Goal: Task Accomplishment & Management: Manage account settings

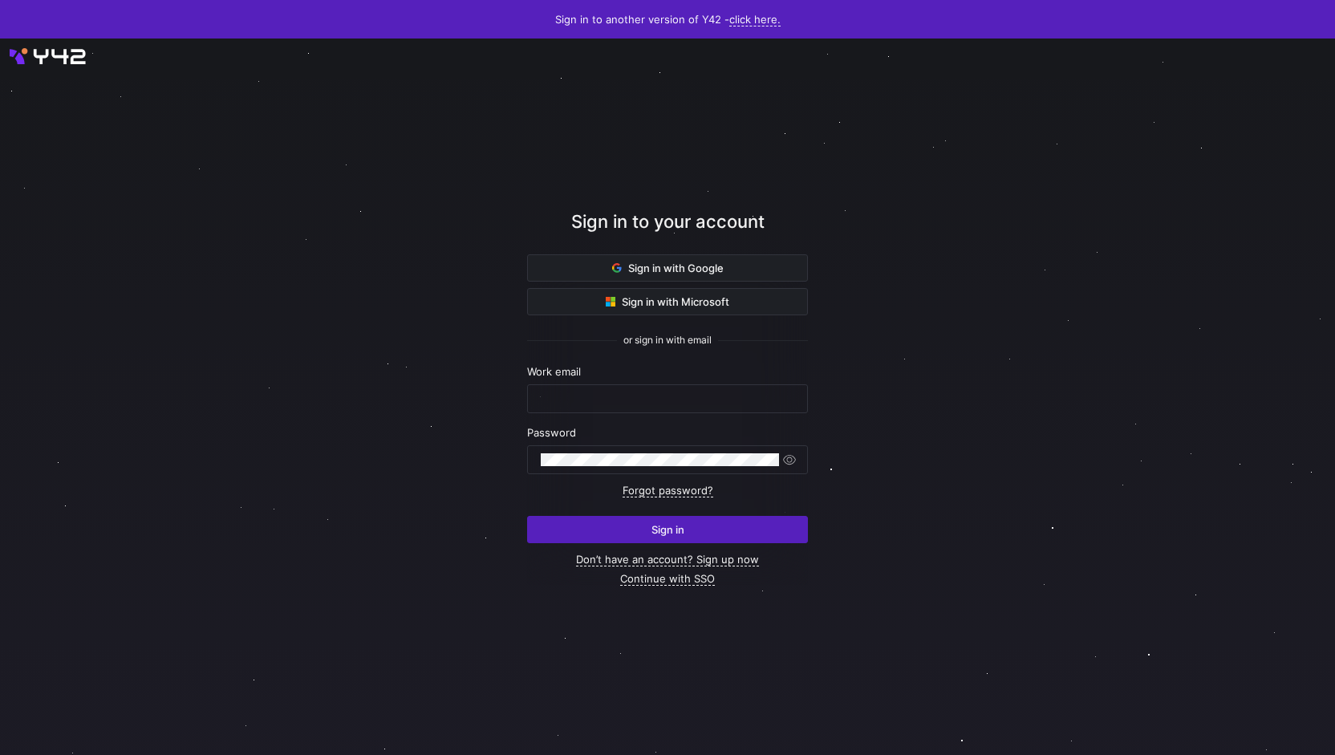
click at [0, 754] on nordpass-portal at bounding box center [0, 755] width 0 height 0
type input "[PERSON_NAME][EMAIL_ADDRESS][PERSON_NAME][DOMAIN_NAME]"
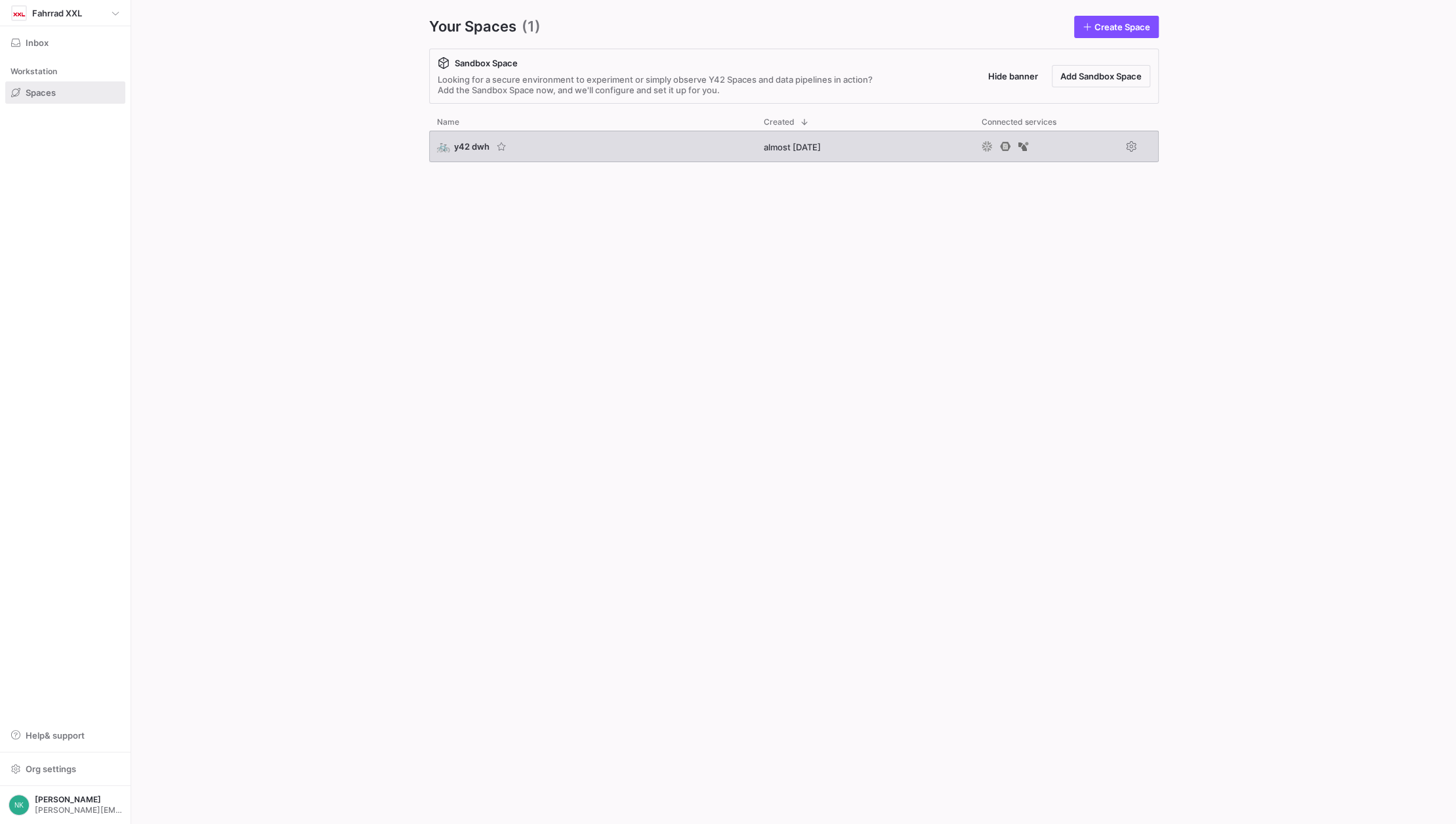
click at [457, 147] on span "y42 dwh" at bounding box center [471, 146] width 35 height 11
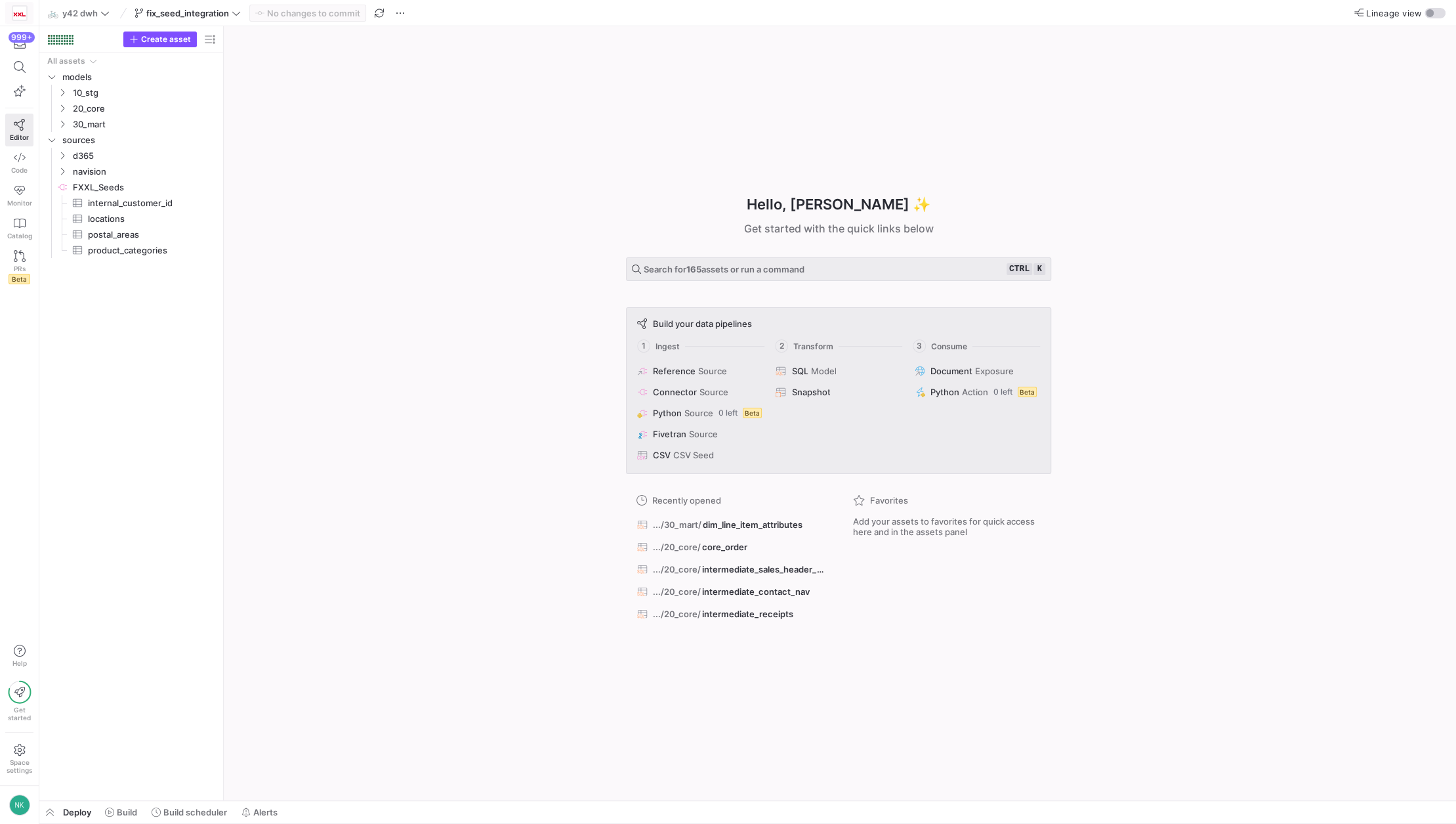
click at [21, 15] on img at bounding box center [20, 13] width 13 height 13
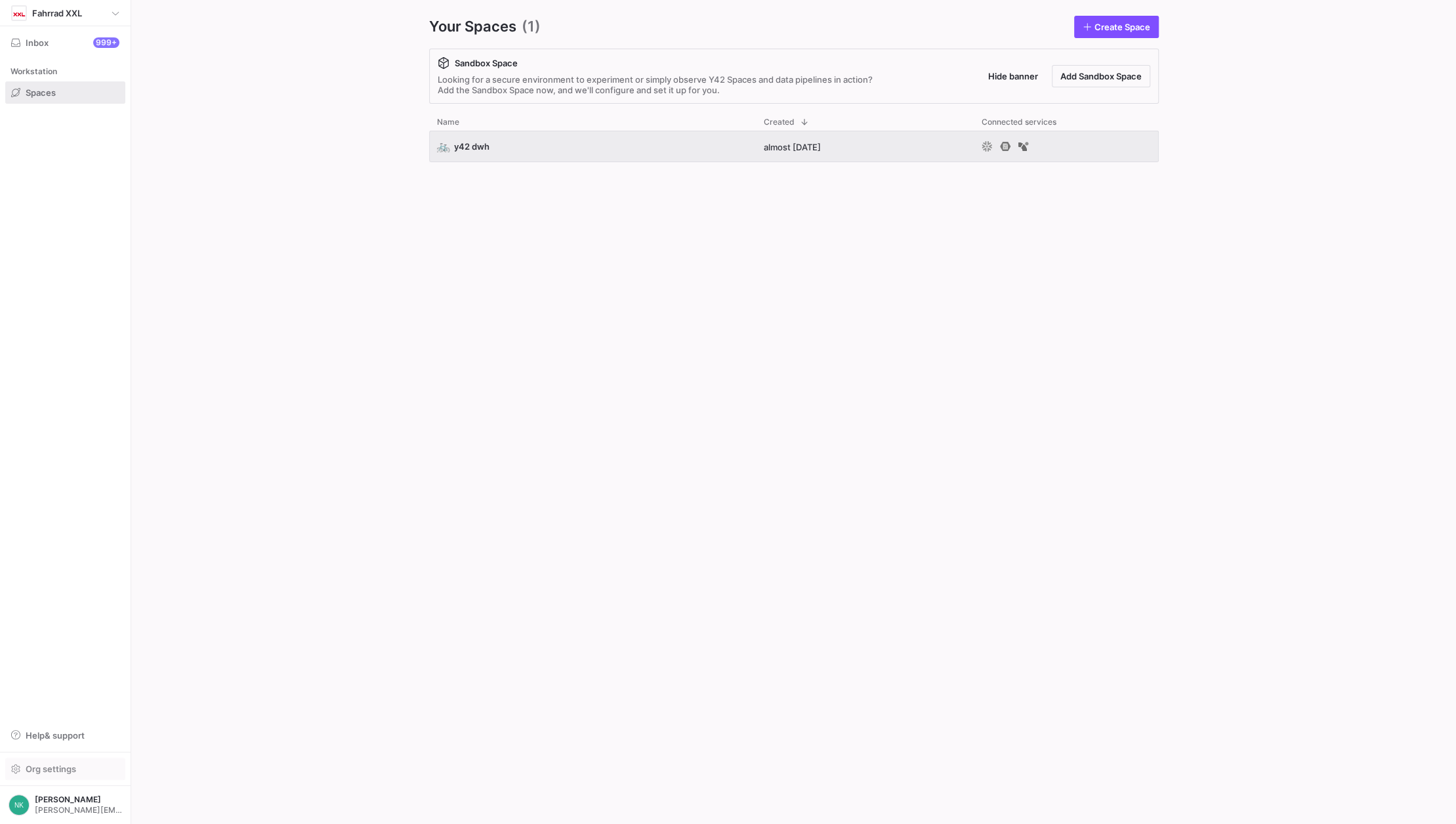
click at [65, 764] on span "Org settings" at bounding box center [51, 768] width 51 height 11
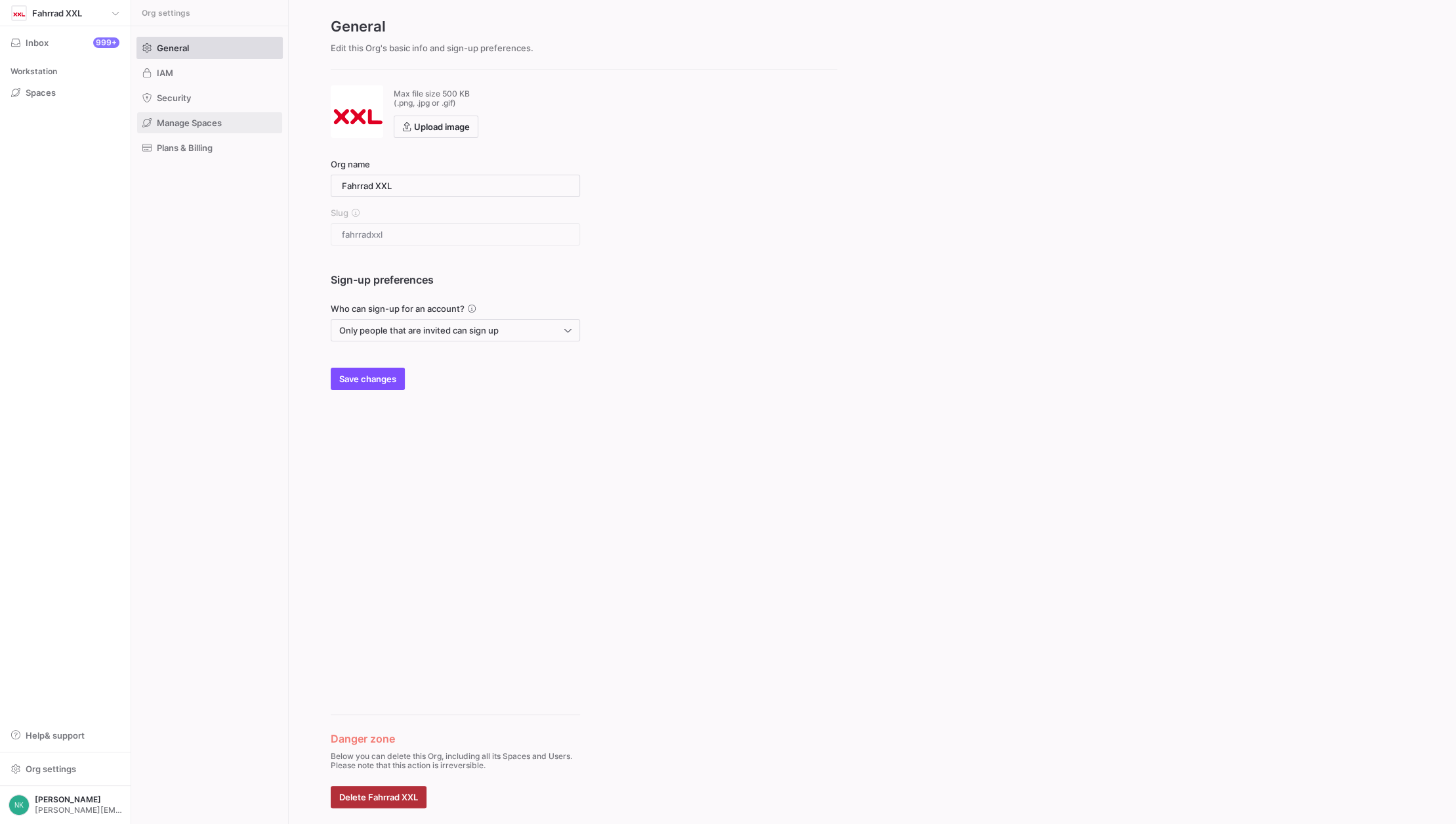
click at [178, 116] on span at bounding box center [209, 123] width 145 height 21
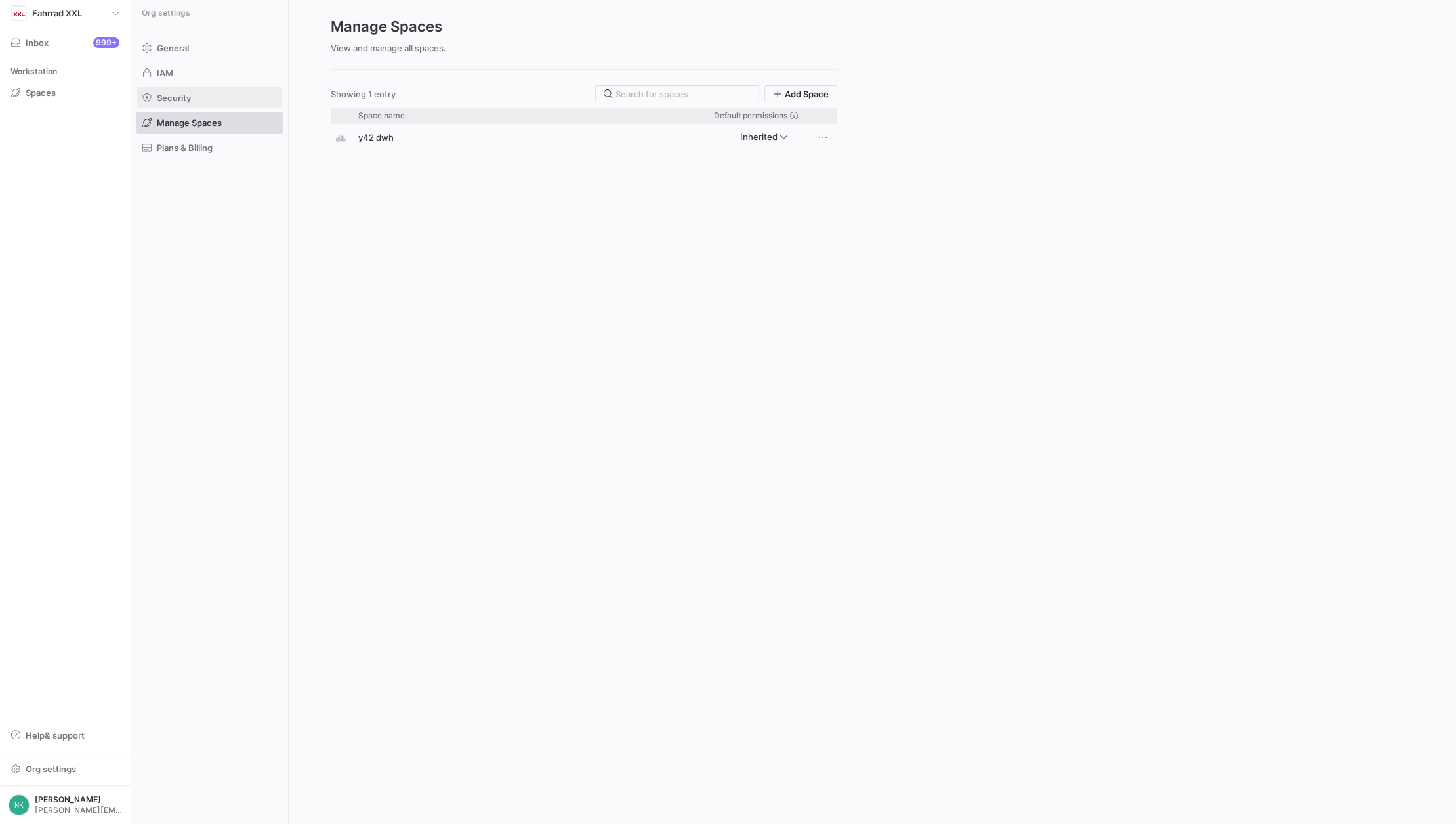
click at [178, 95] on span "Security" at bounding box center [174, 97] width 34 height 11
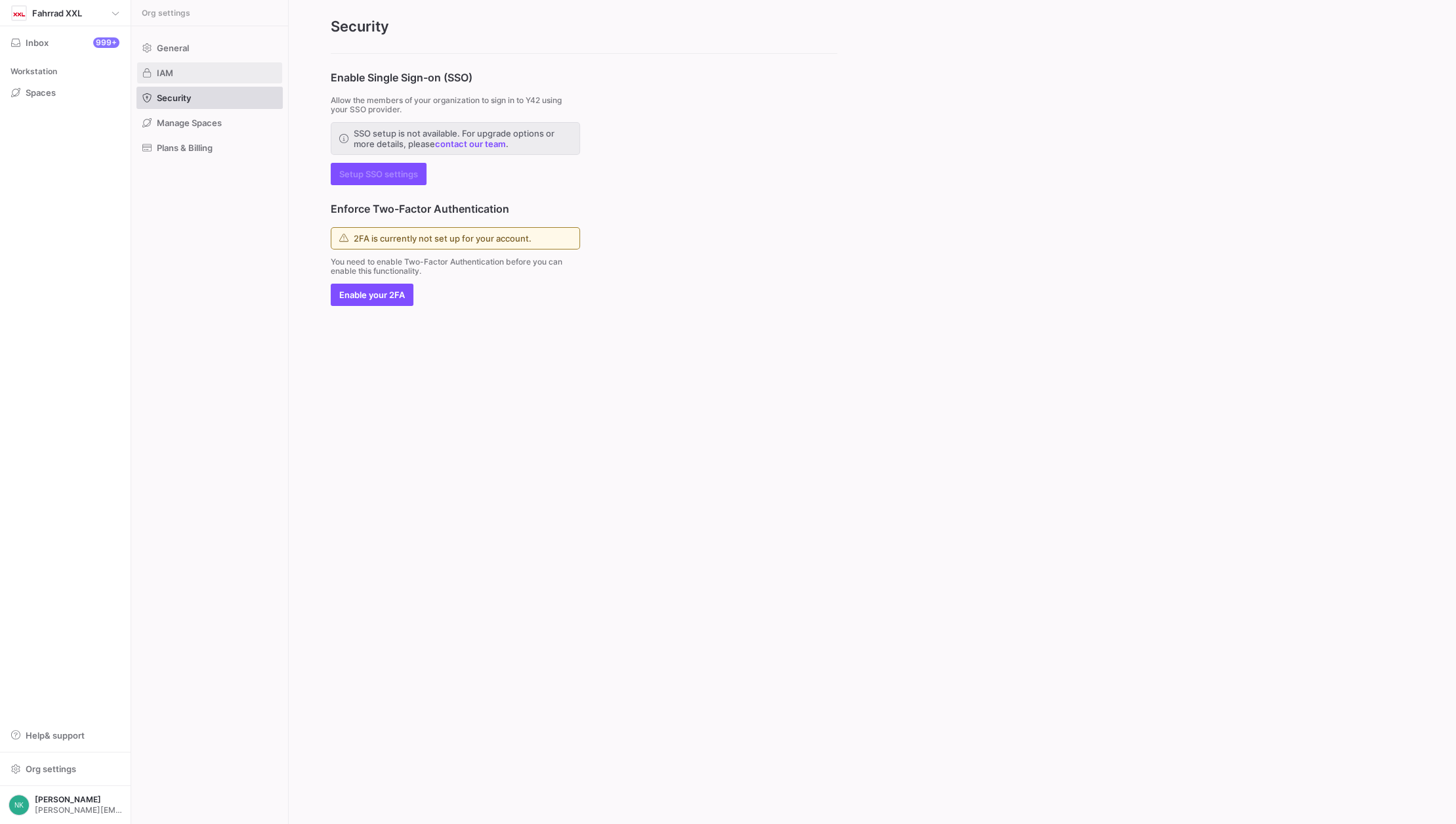
click at [173, 78] on span at bounding box center [209, 73] width 145 height 21
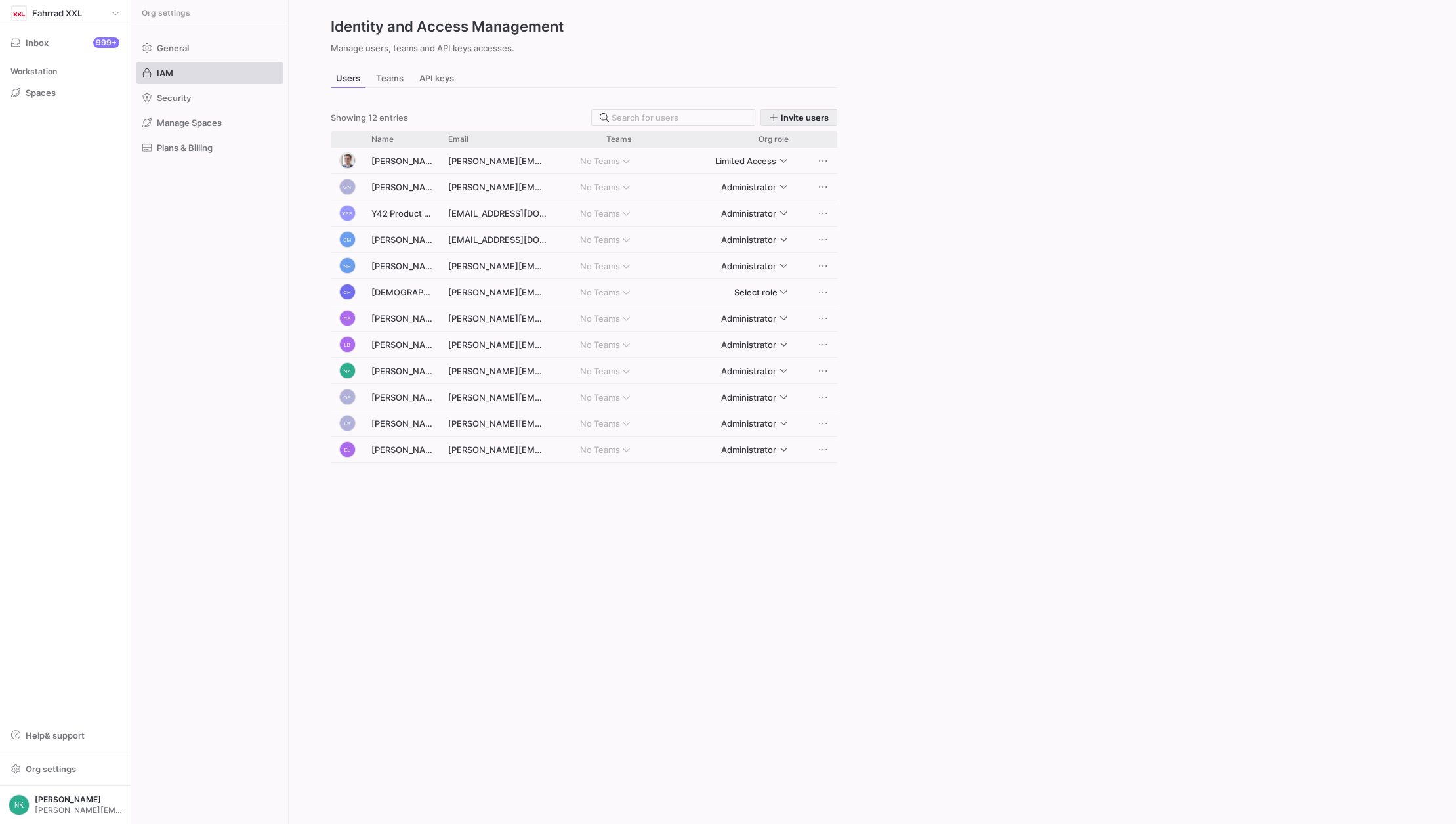
click at [800, 118] on span "Invite users" at bounding box center [805, 117] width 48 height 11
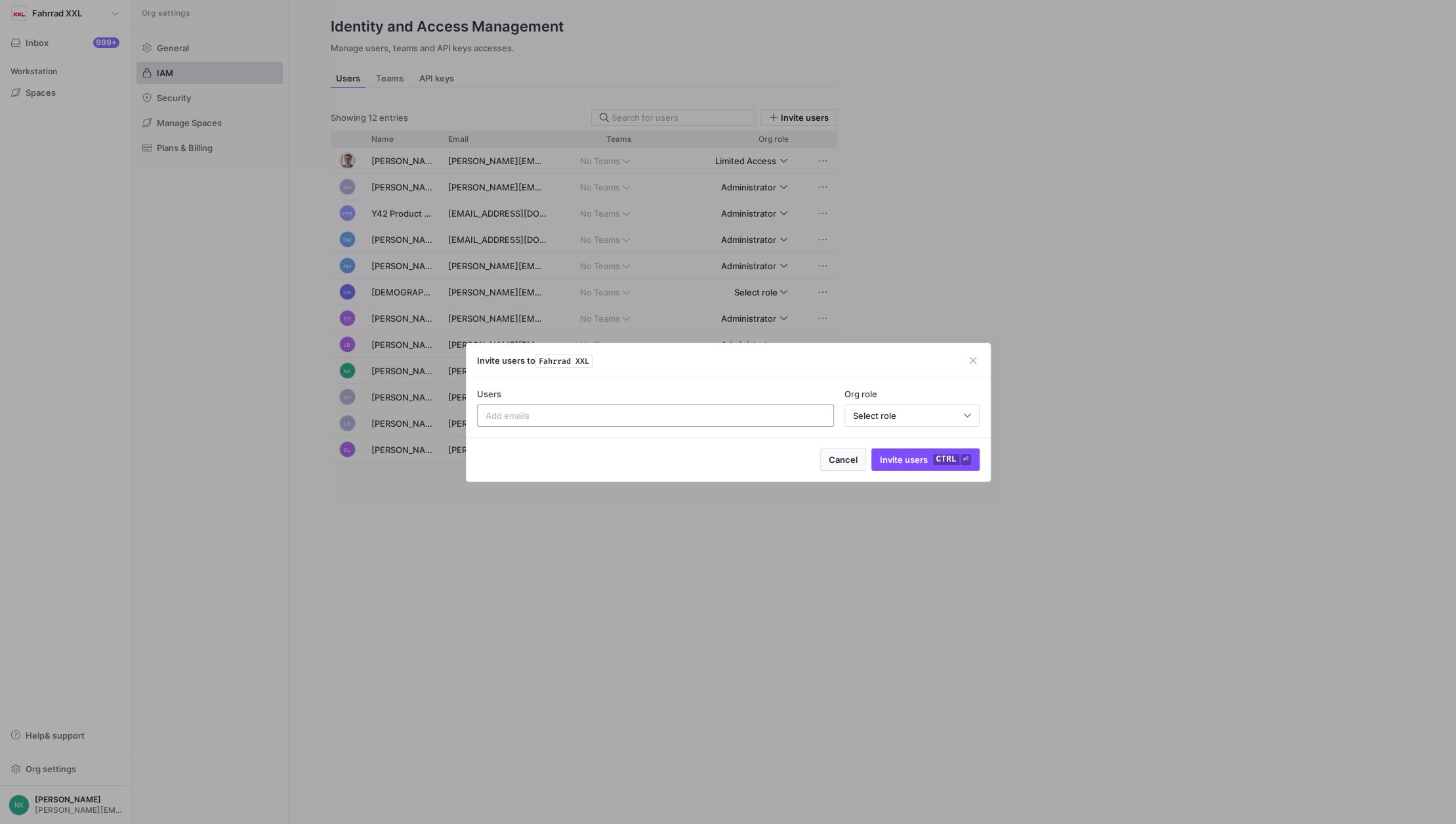
click at [613, 415] on input at bounding box center [653, 415] width 335 height 11
type input "n"
click at [971, 365] on span "button" at bounding box center [973, 360] width 13 height 13
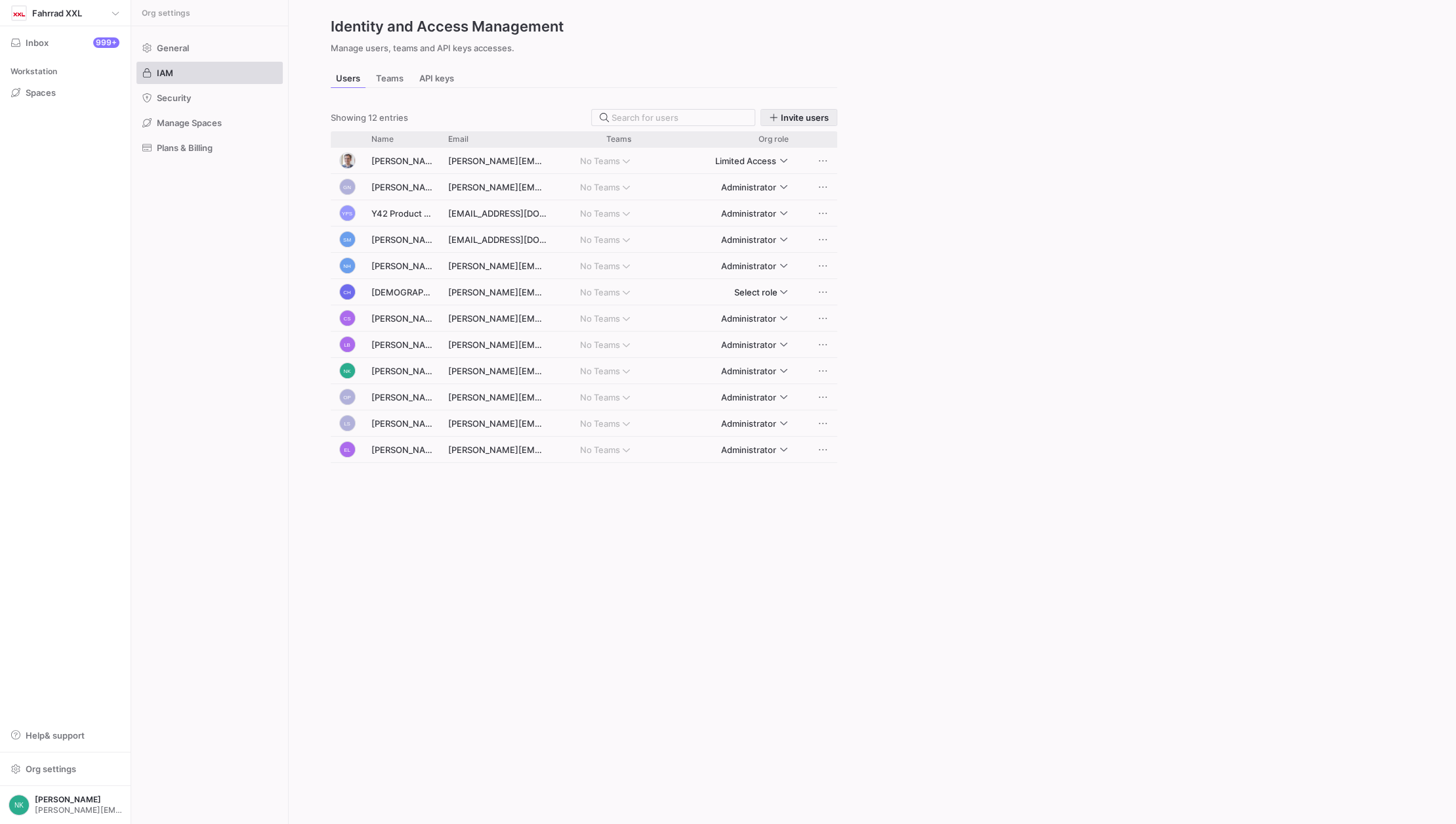
click at [815, 118] on span "Invite users" at bounding box center [805, 117] width 48 height 11
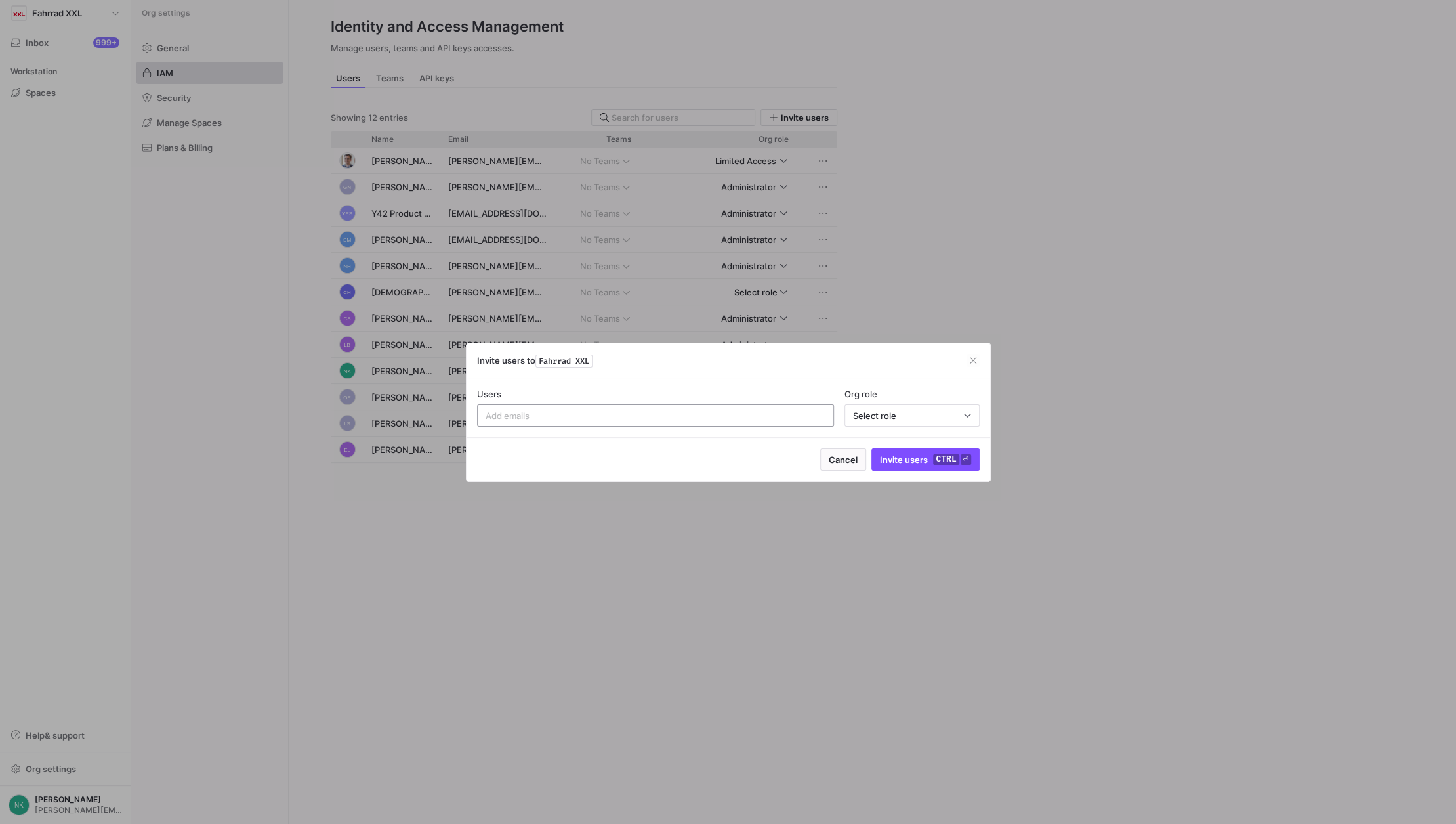
click at [671, 416] on input at bounding box center [650, 415] width 330 height 11
paste input "nick.hundenborn@taod.de"
type input "nick.hundenborn@taod.de"
click at [932, 410] on div "Select role" at bounding box center [909, 415] width 111 height 11
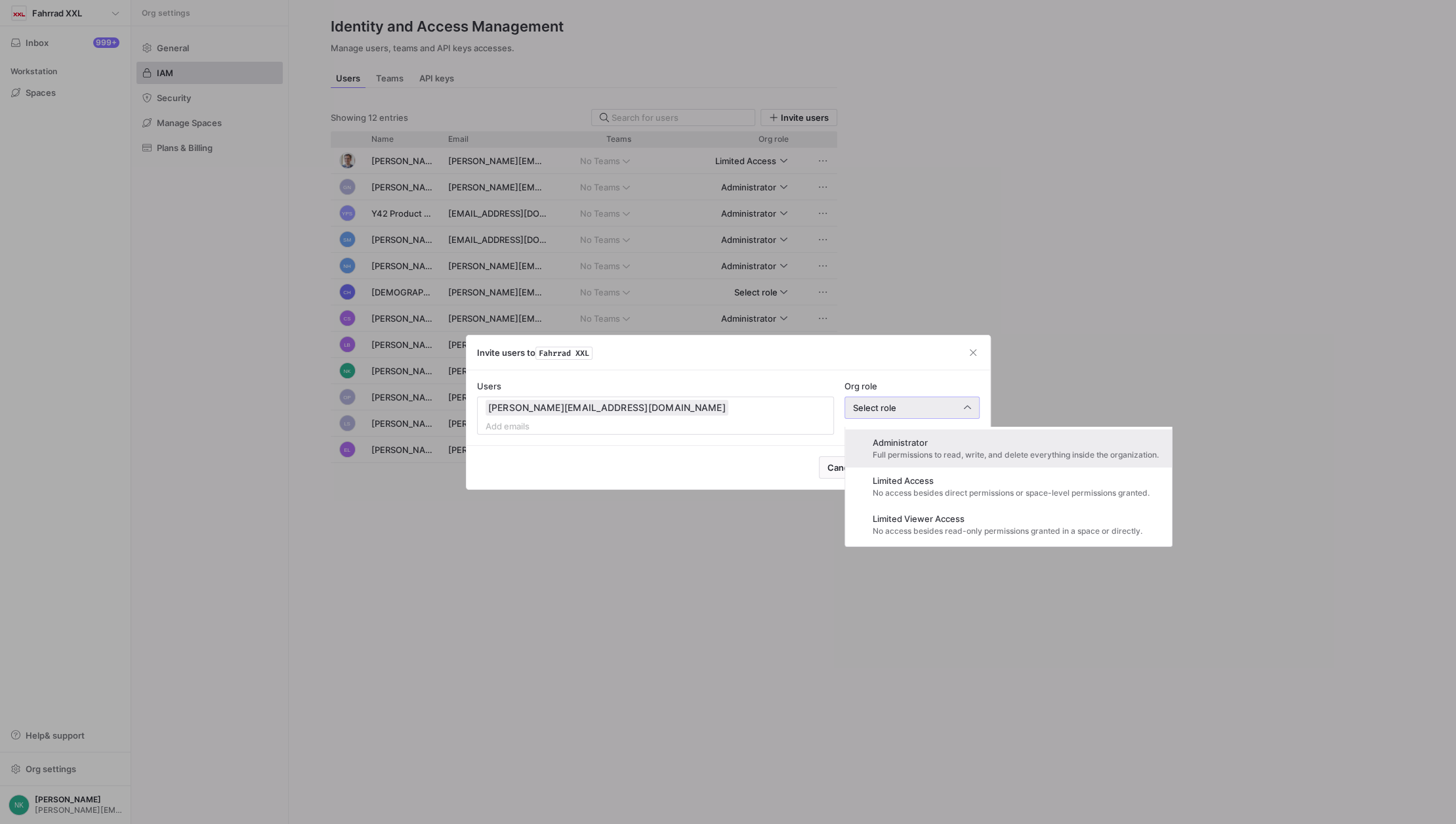
click at [918, 460] on span "Full permissions to read, write, and delete everything inside the organization." at bounding box center [1016, 454] width 286 height 9
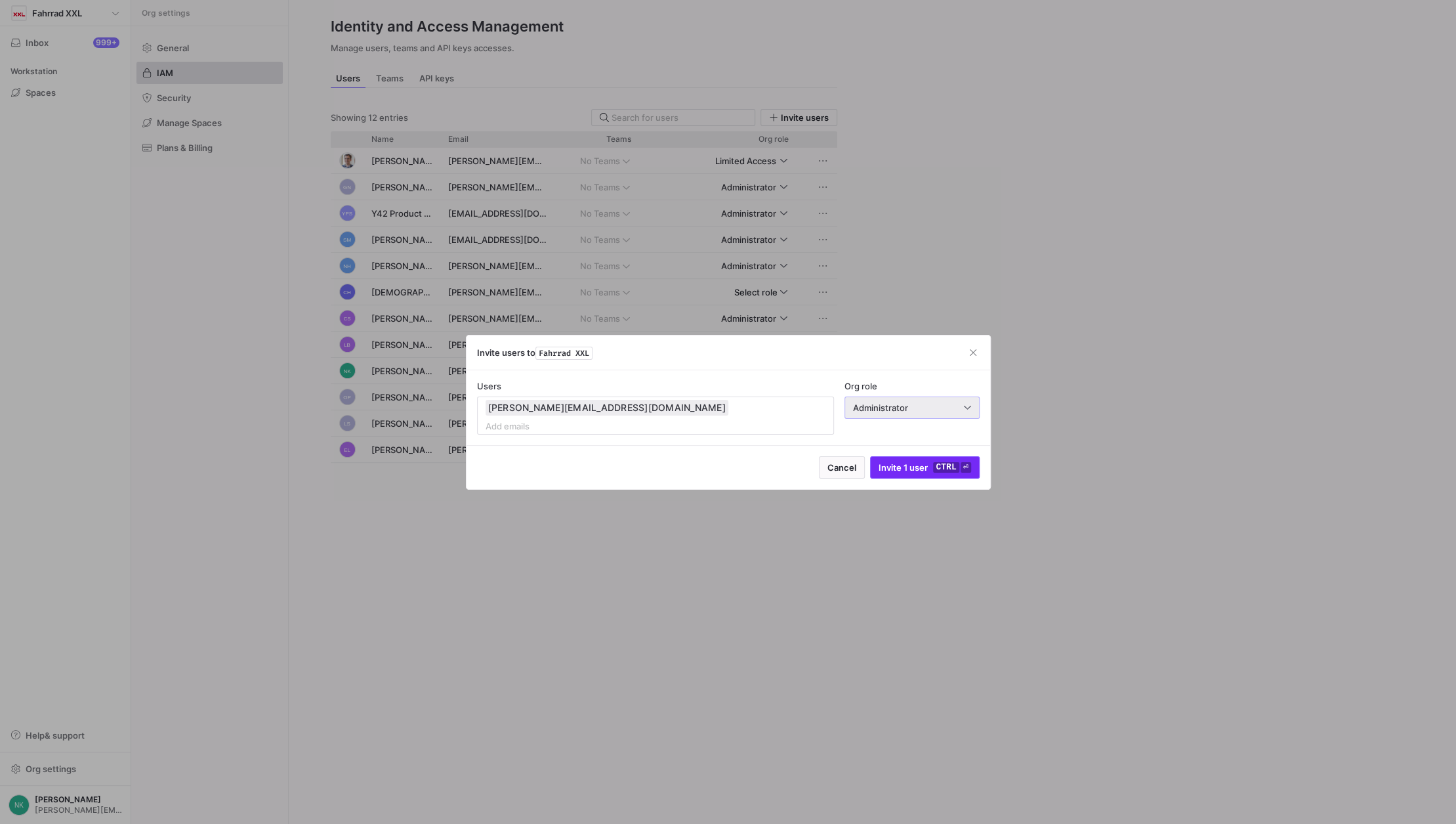
click at [923, 465] on span "submit" at bounding box center [925, 467] width 108 height 21
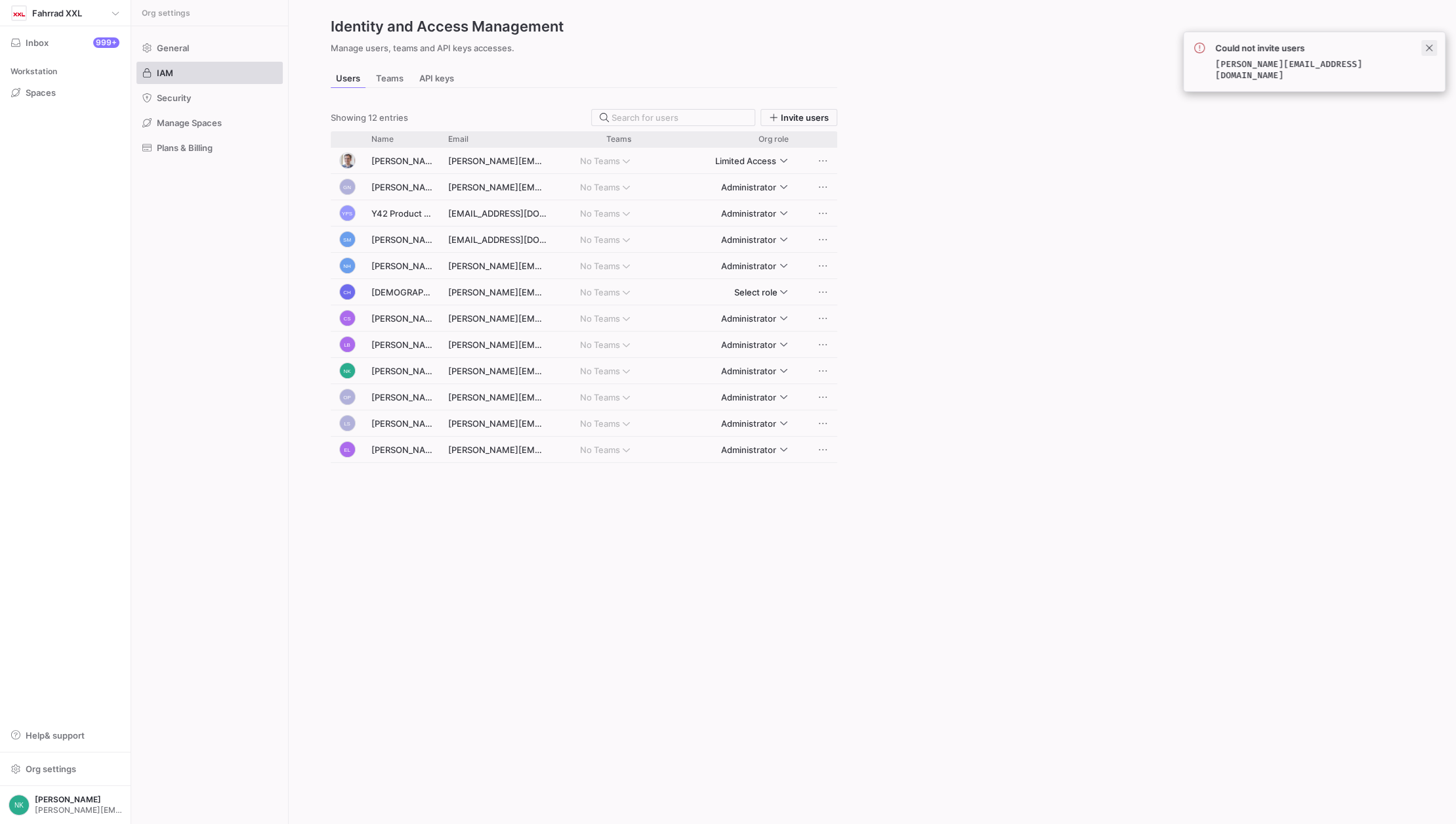
click at [1429, 48] on span at bounding box center [1429, 47] width 16 height 16
